Goal: Transaction & Acquisition: Download file/media

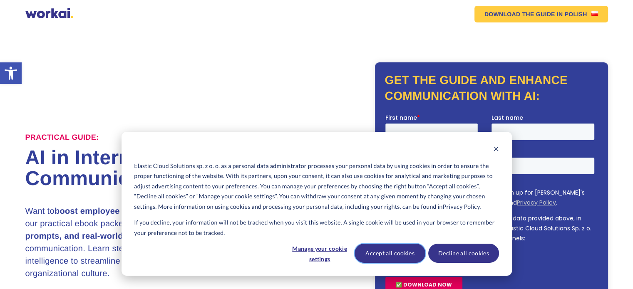
click at [393, 253] on button "Accept all cookies" at bounding box center [389, 253] width 71 height 19
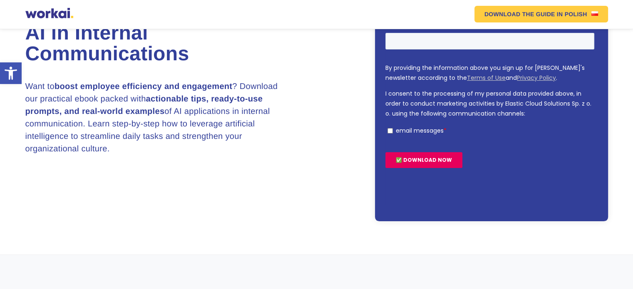
scroll to position [42, 0]
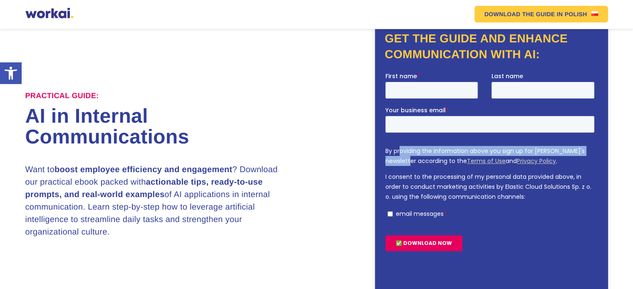
drag, startPoint x: 398, startPoint y: 153, endPoint x: 400, endPoint y: 162, distance: 9.6
click at [400, 162] on p "By providing the information above you sign up for Workai's newsletter accordin…" at bounding box center [491, 156] width 212 height 20
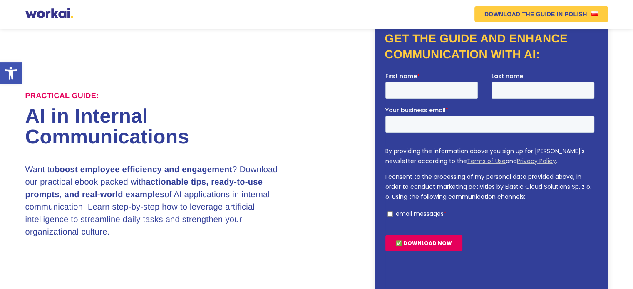
click at [391, 179] on p "I consent to the processing of my personal data provided above, in order to con…" at bounding box center [491, 187] width 212 height 30
click at [400, 84] on input "First name *" at bounding box center [431, 90] width 92 height 17
type input "[PERSON_NAME]"
click at [424, 127] on input "Your business email *" at bounding box center [489, 124] width 209 height 17
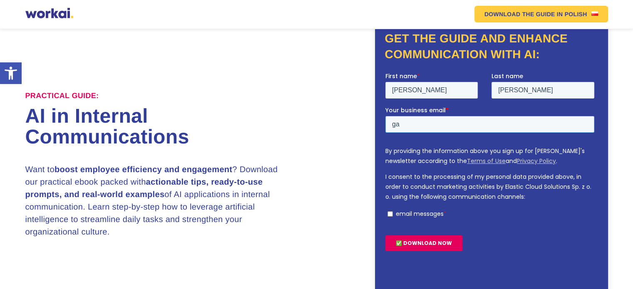
type input "g"
paste input "[PERSON_NAME][EMAIL_ADDRESS][DOMAIN_NAME]"
type input "[PERSON_NAME][EMAIL_ADDRESS][DOMAIN_NAME]"
drag, startPoint x: 388, startPoint y: 210, endPoint x: 396, endPoint y: 221, distance: 13.3
click at [388, 210] on label "email messages *" at bounding box center [490, 213] width 207 height 7
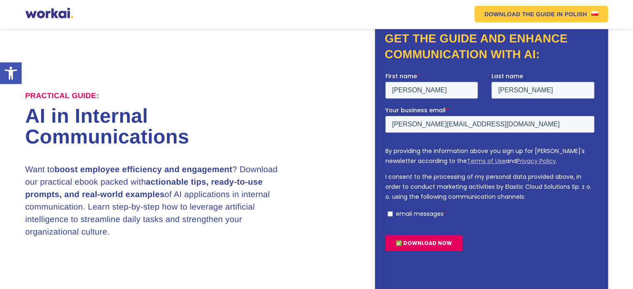
click at [388, 211] on input "email messages *" at bounding box center [389, 213] width 5 height 5
click at [390, 214] on input "email messages *" at bounding box center [389, 213] width 5 height 5
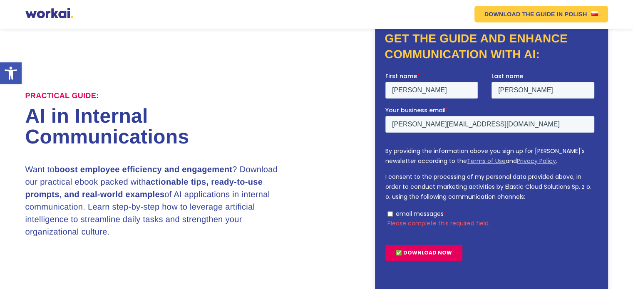
click at [389, 215] on input "email messages *" at bounding box center [389, 213] width 5 height 5
checkbox input "true"
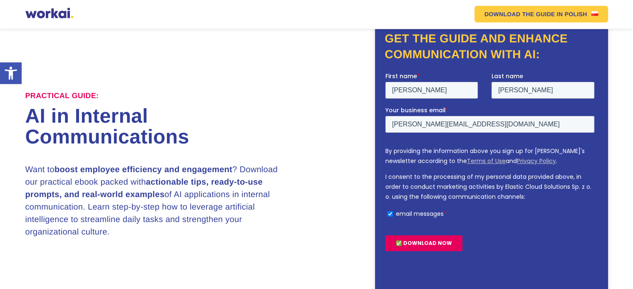
click at [405, 240] on input "✅ DOWNLOAD NOW" at bounding box center [423, 243] width 77 height 16
